Goal: Transaction & Acquisition: Register for event/course

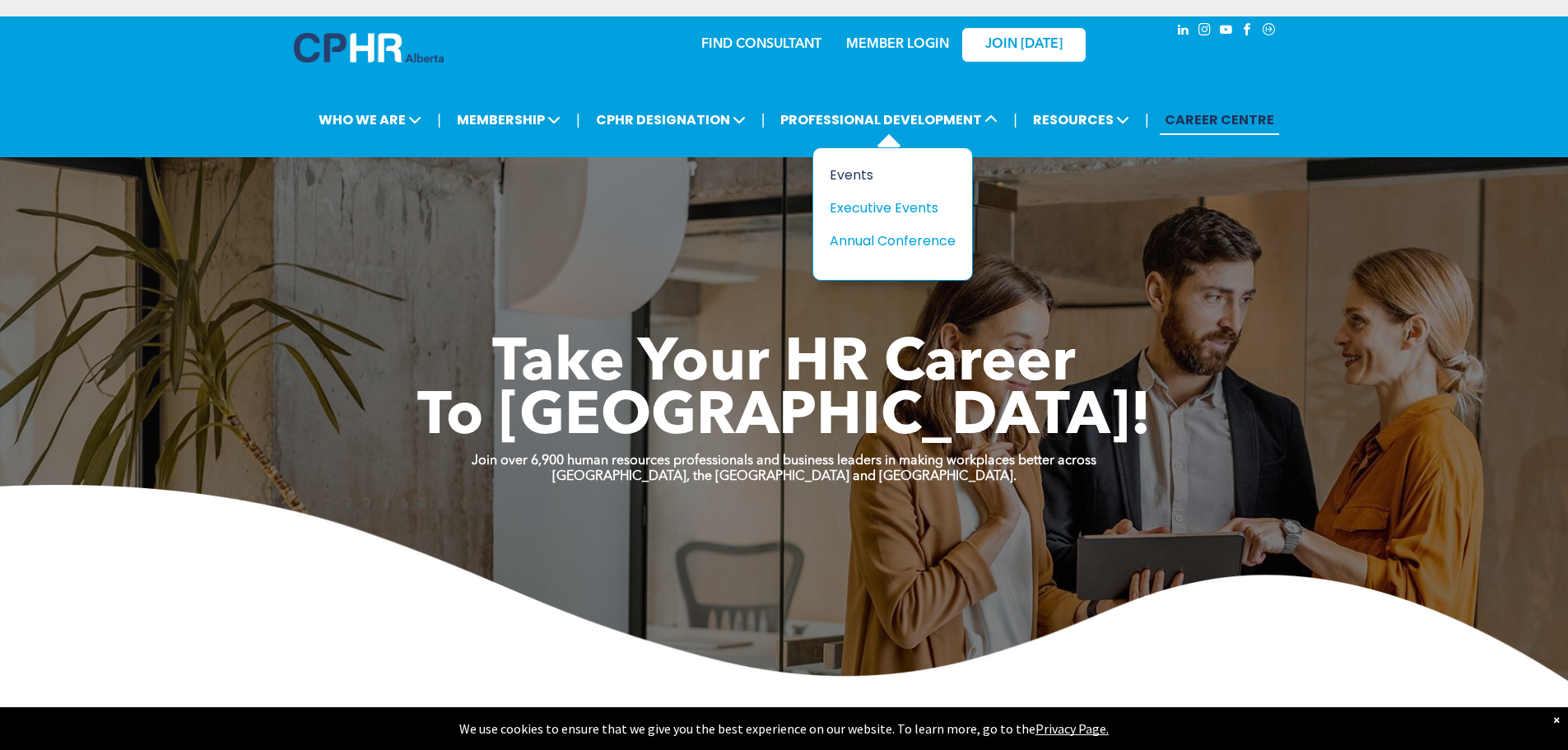
click at [854, 172] on div "Events" at bounding box center [886, 175] width 114 height 21
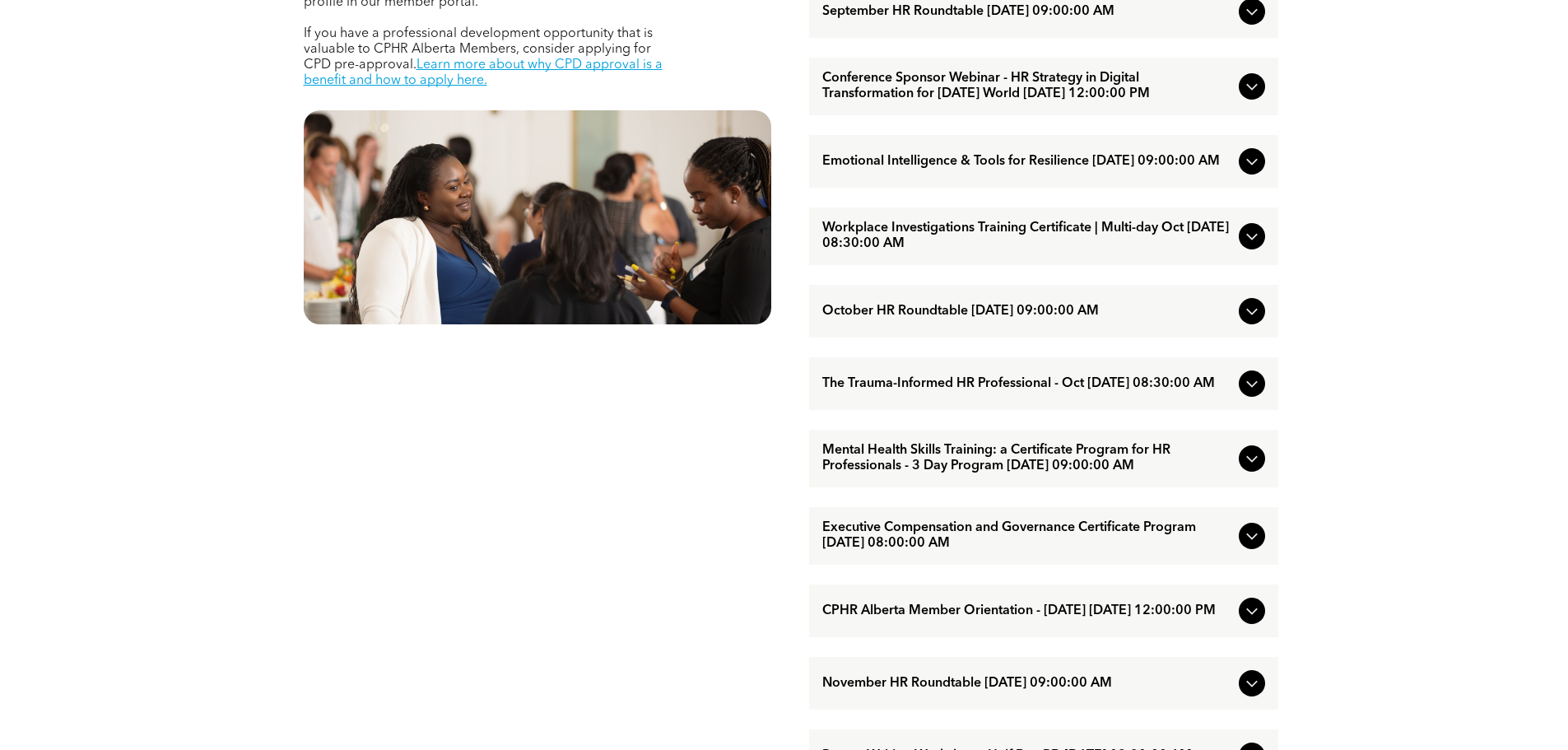
scroll to position [659, 0]
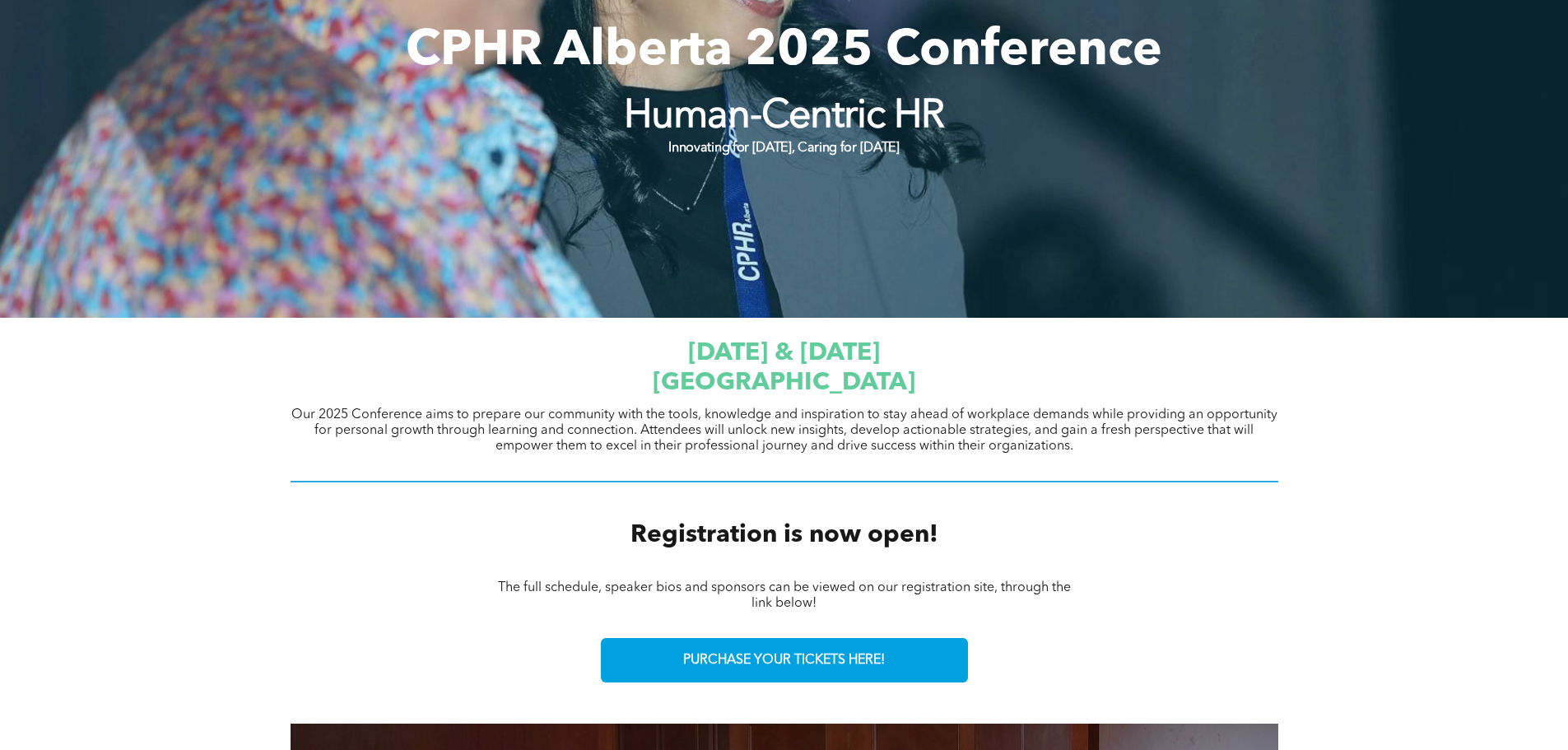
scroll to position [247, 0]
